Goal: Find specific page/section: Find specific page/section

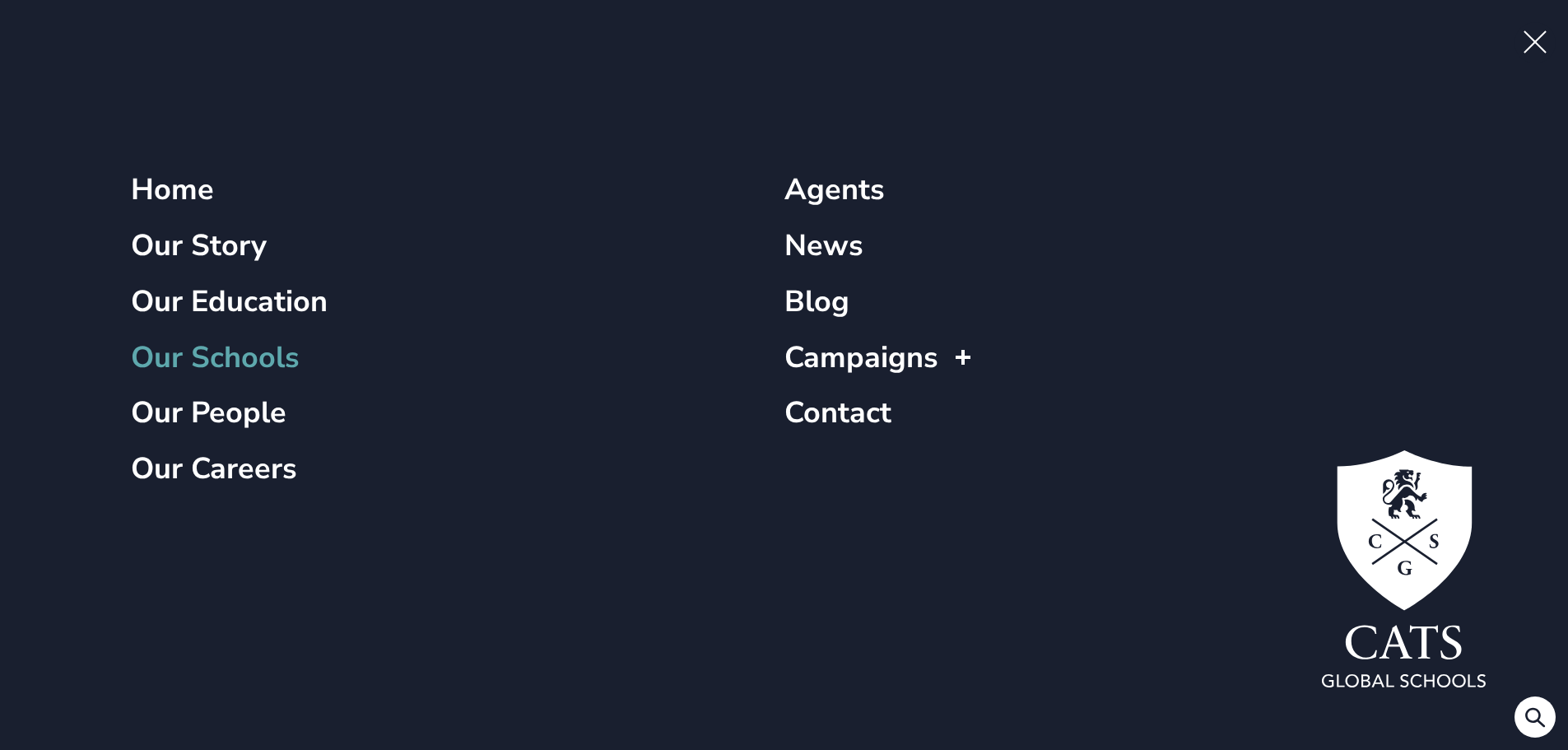
click at [197, 355] on link "Our Schools" at bounding box center [214, 358] width 169 height 40
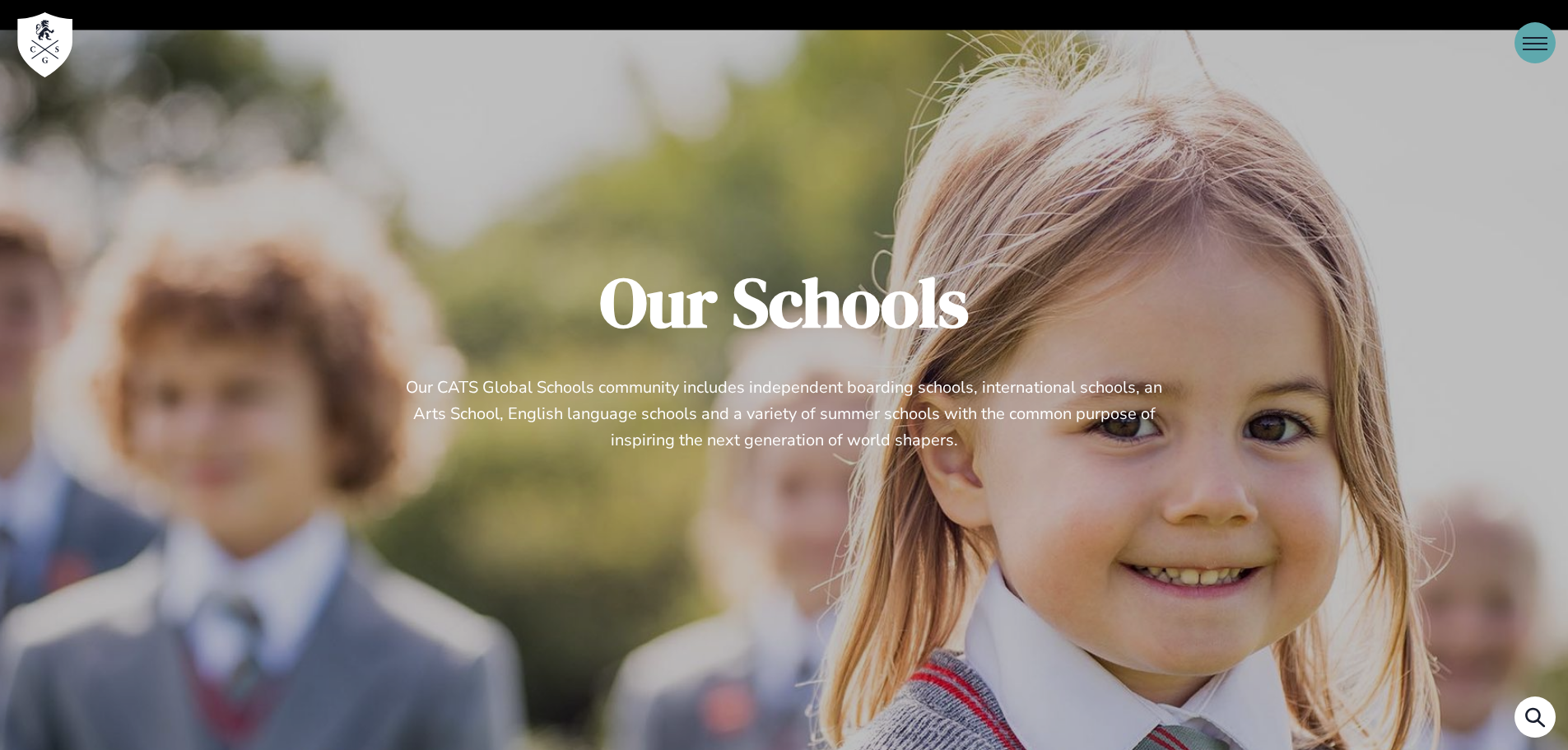
click at [1541, 29] on button "Open Menu" at bounding box center [1535, 42] width 41 height 42
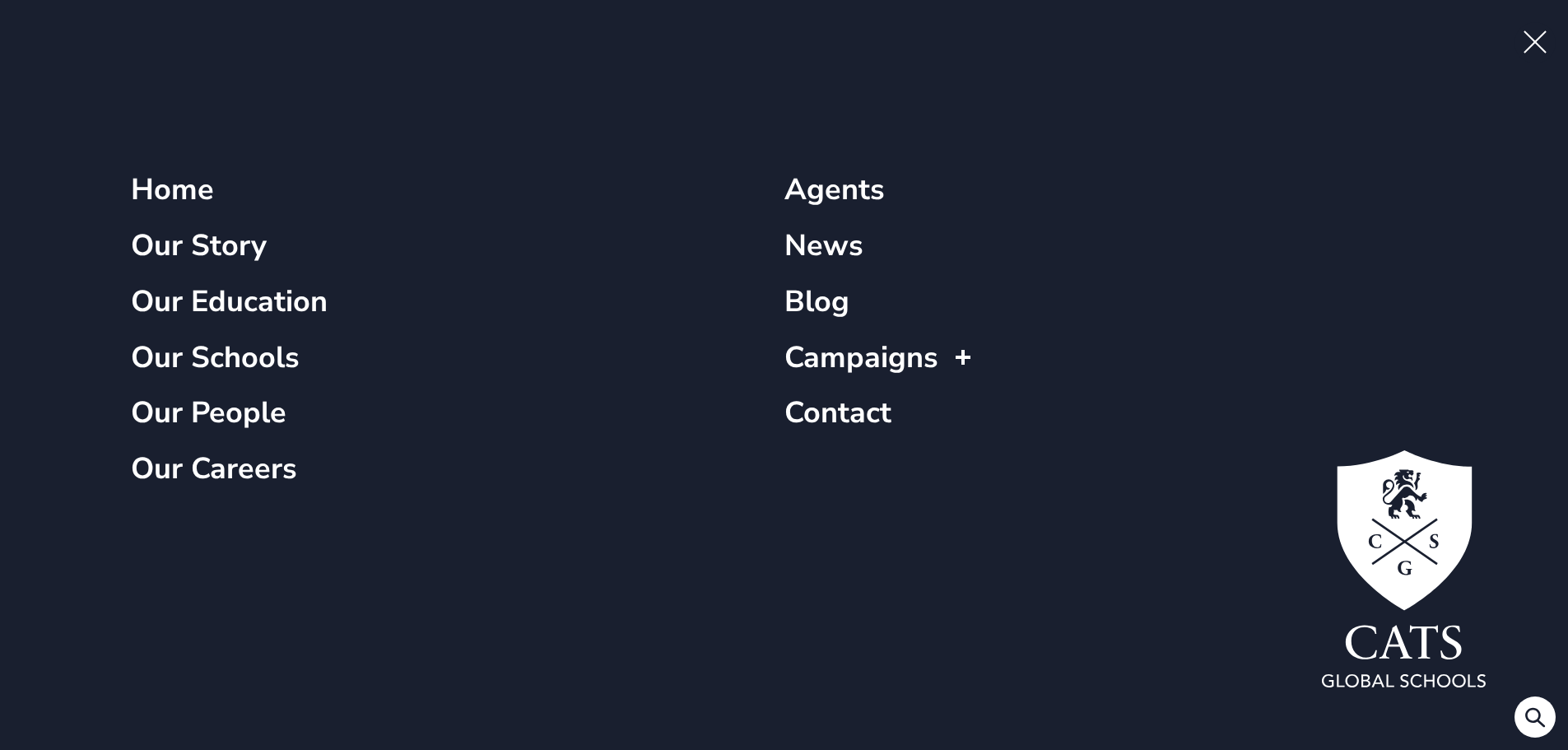
click at [1546, 729] on button at bounding box center [1535, 717] width 41 height 42
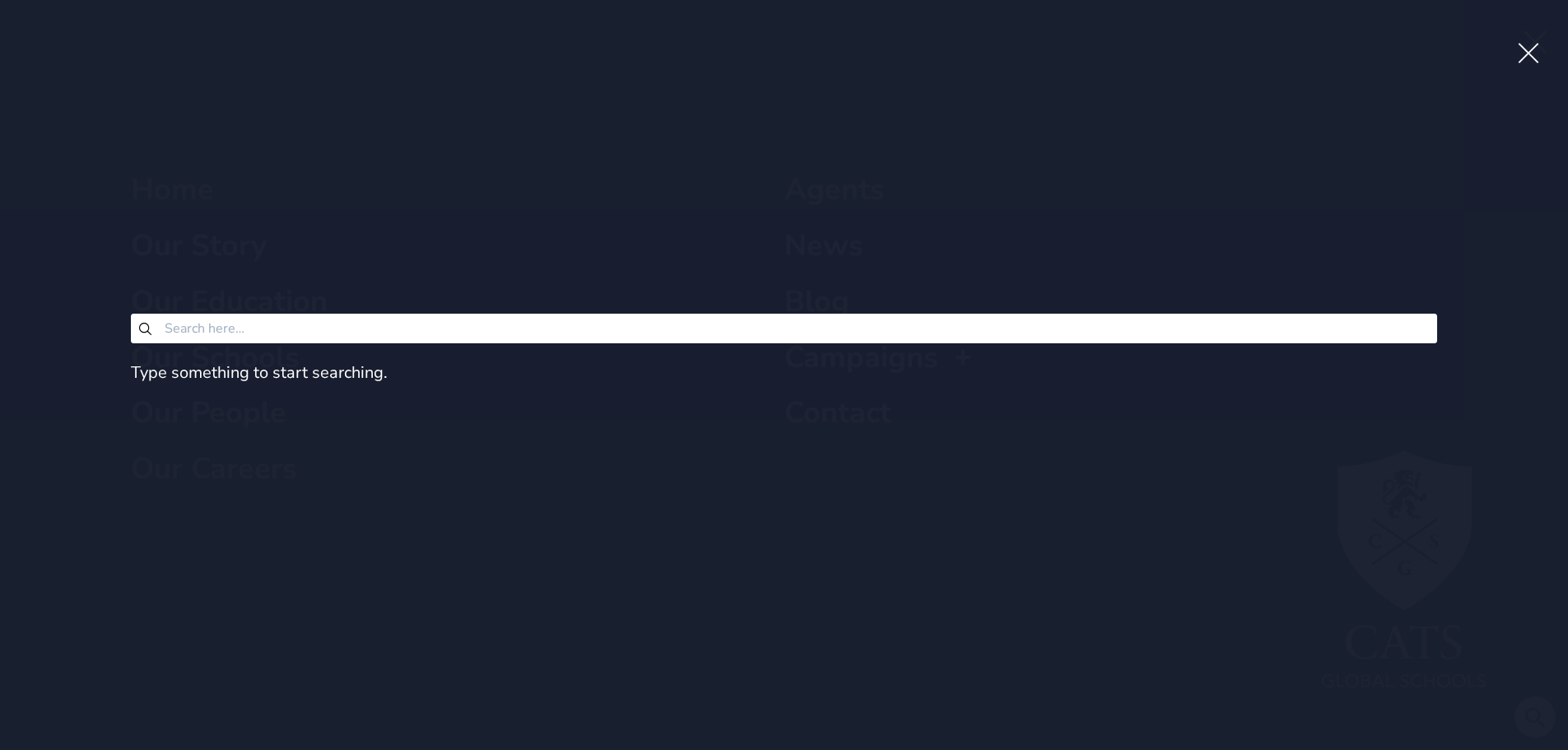
click at [793, 328] on input "Search" at bounding box center [784, 328] width 1307 height 30
type input "fa"
type input "f"
type input "st"
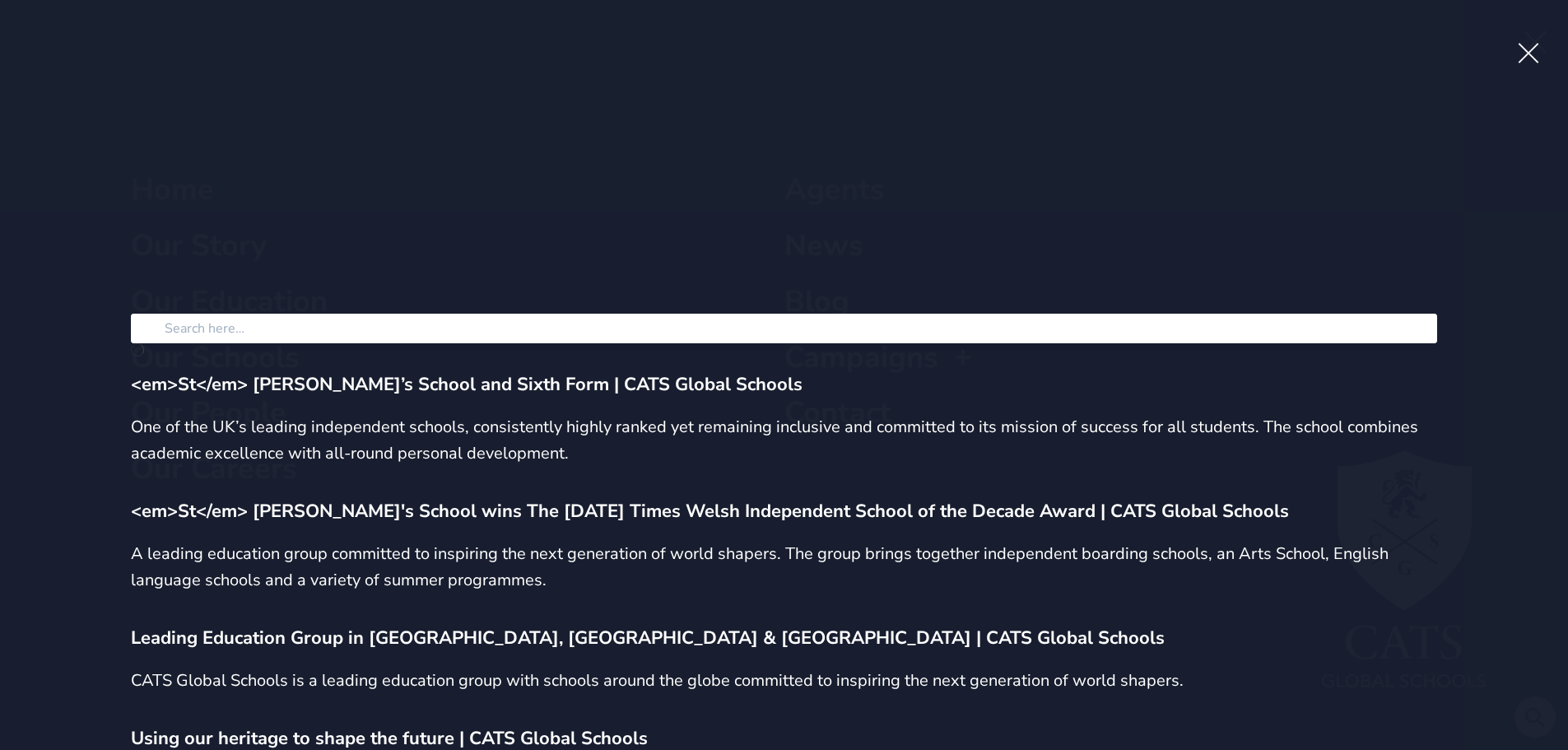
type input "f"
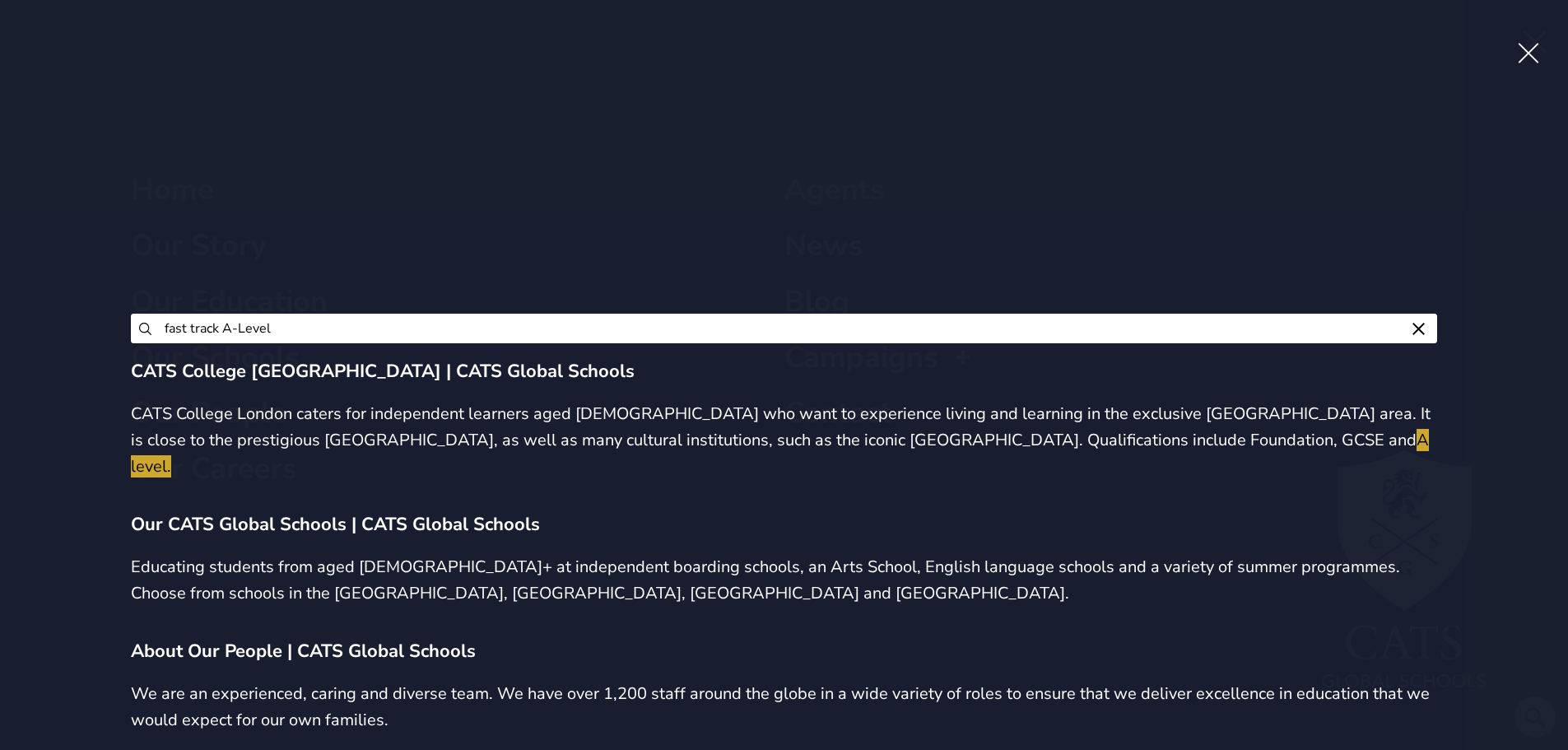
type input "fast track A-Level"
